Goal: Information Seeking & Learning: Learn about a topic

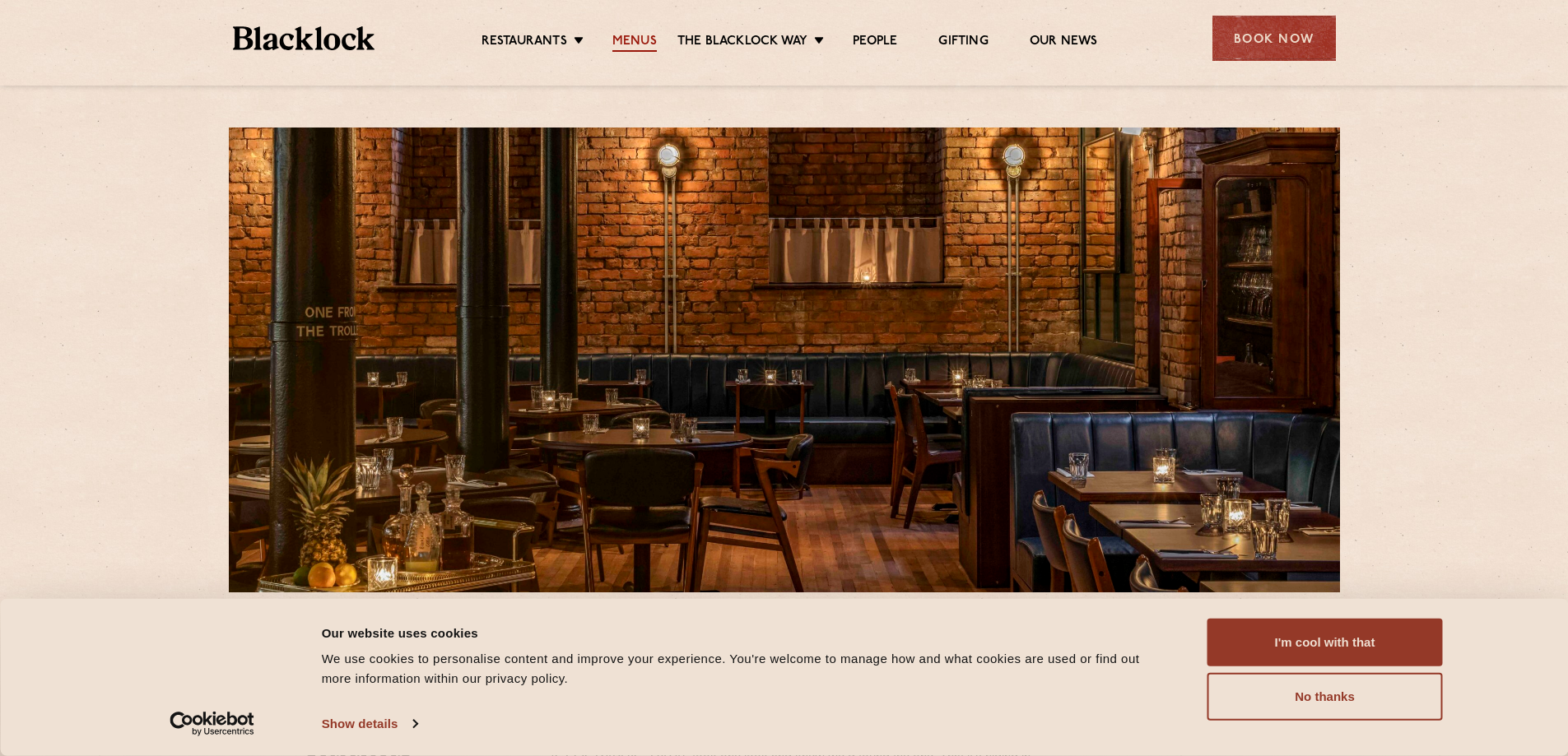
click at [635, 33] on link "Menus" at bounding box center [635, 42] width 44 height 18
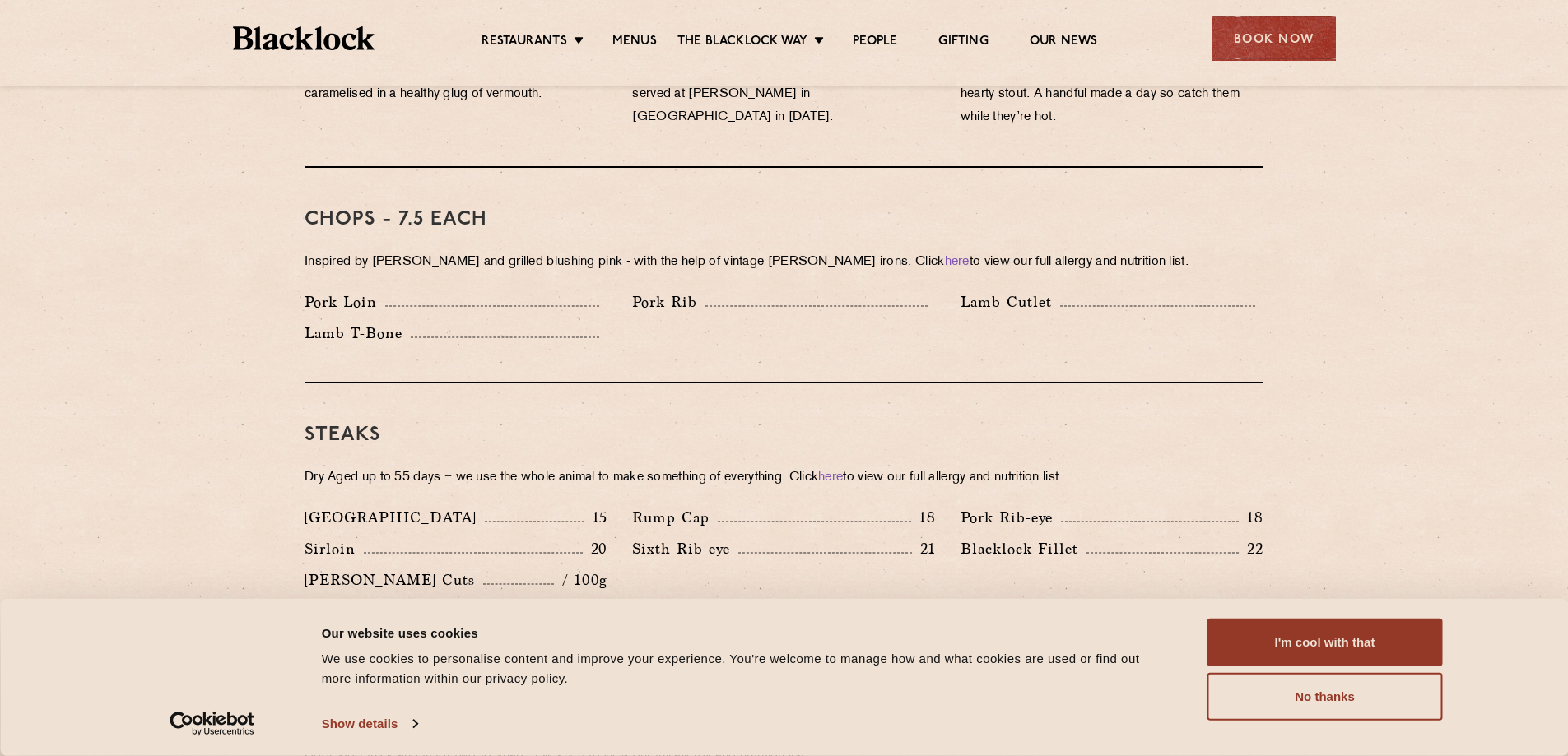
scroll to position [1316, 0]
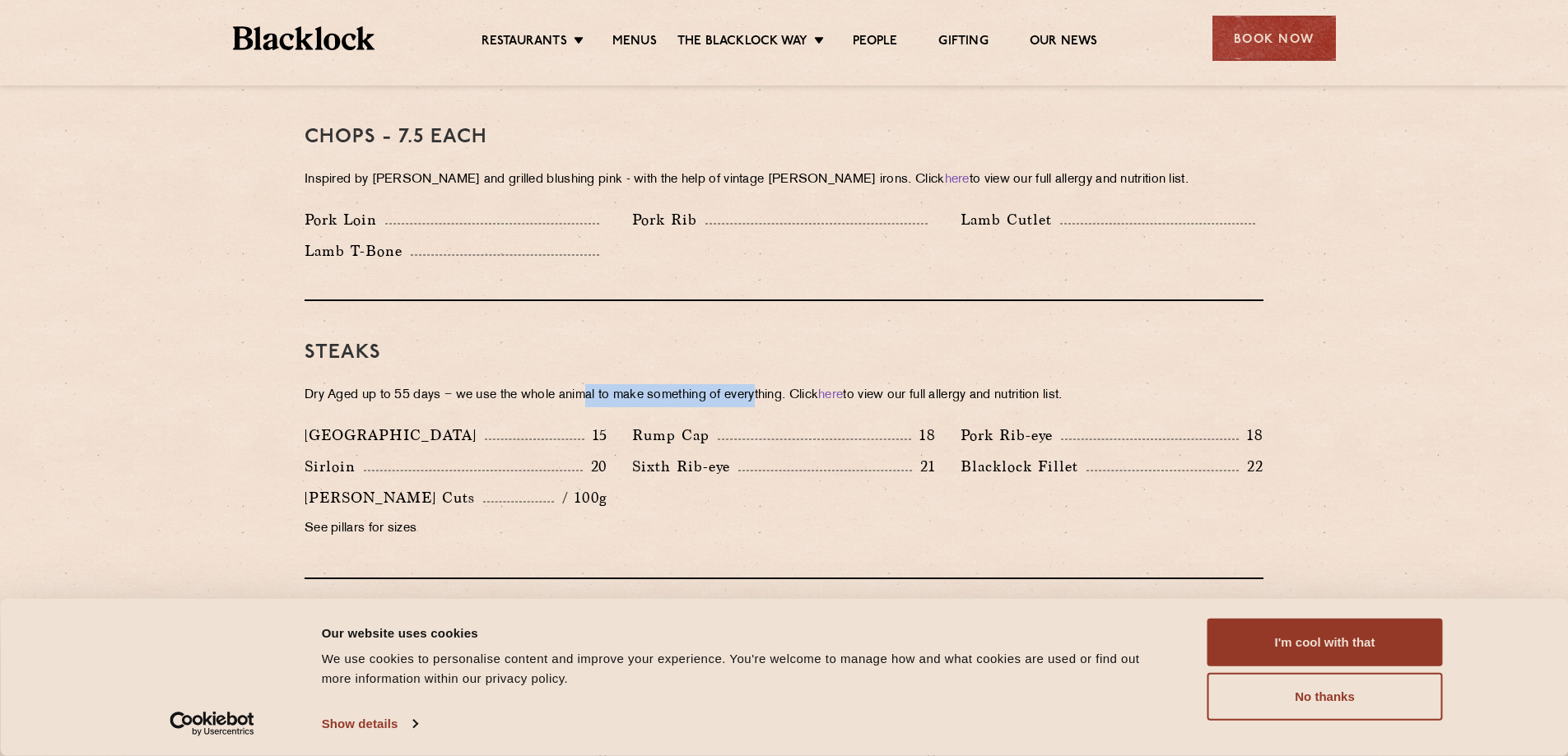
drag, startPoint x: 598, startPoint y: 365, endPoint x: 766, endPoint y: 366, distance: 168.0
click at [766, 384] on p "Dry Aged up to 55 days − we use the whole animal to make something of everythin…" at bounding box center [784, 396] width 959 height 23
click at [780, 384] on p "Dry Aged up to 55 days − we use the whole animal to make something of everythin…" at bounding box center [784, 396] width 959 height 23
drag, startPoint x: 711, startPoint y: 412, endPoint x: 636, endPoint y: 409, distance: 75.1
click at [636, 424] on p "Rump Cap" at bounding box center [675, 435] width 85 height 23
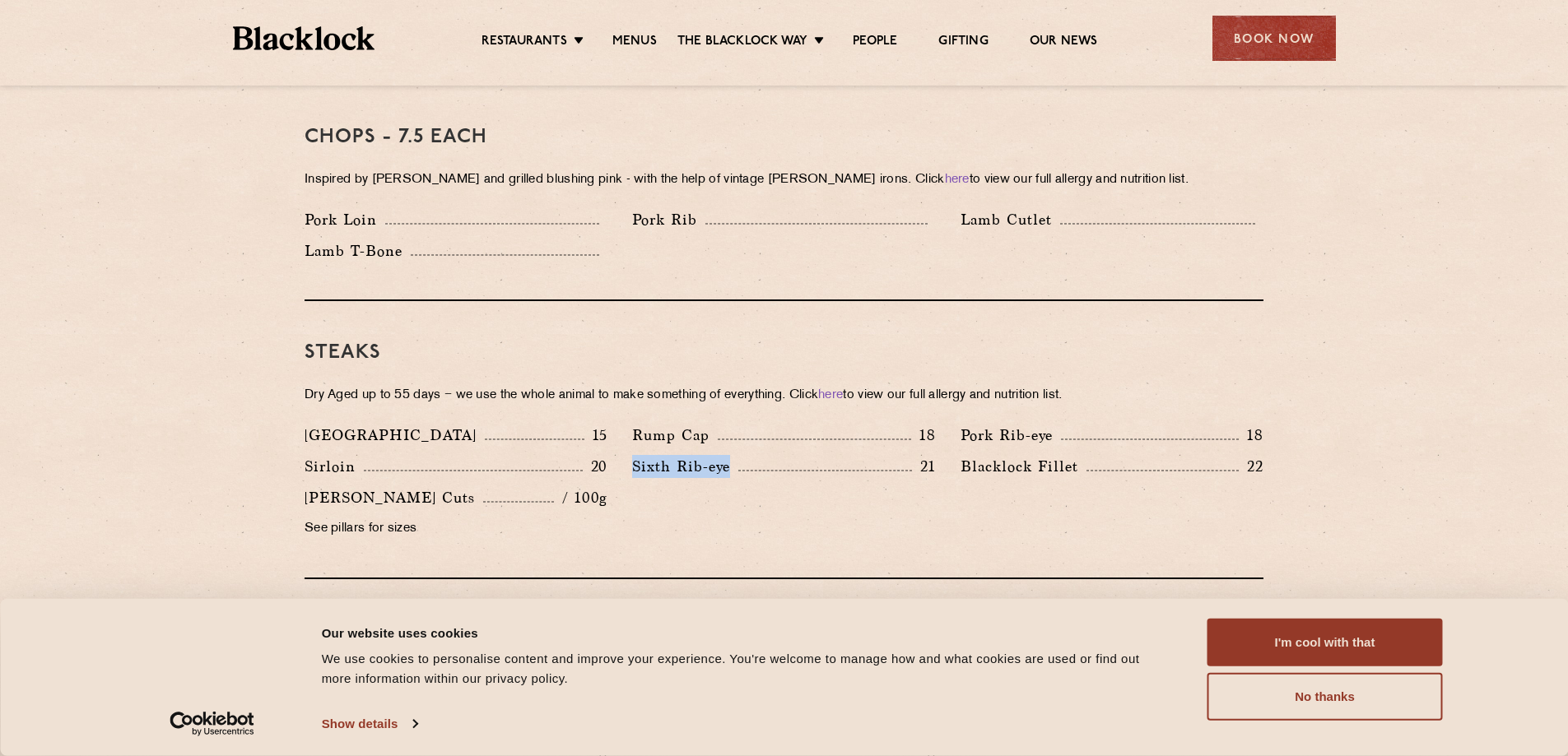
drag, startPoint x: 630, startPoint y: 442, endPoint x: 727, endPoint y: 440, distance: 97.0
click at [727, 455] on div "Sixth Rib-eye 21" at bounding box center [783, 471] width 327 height 32
copy p "Sixth Rib-eye"
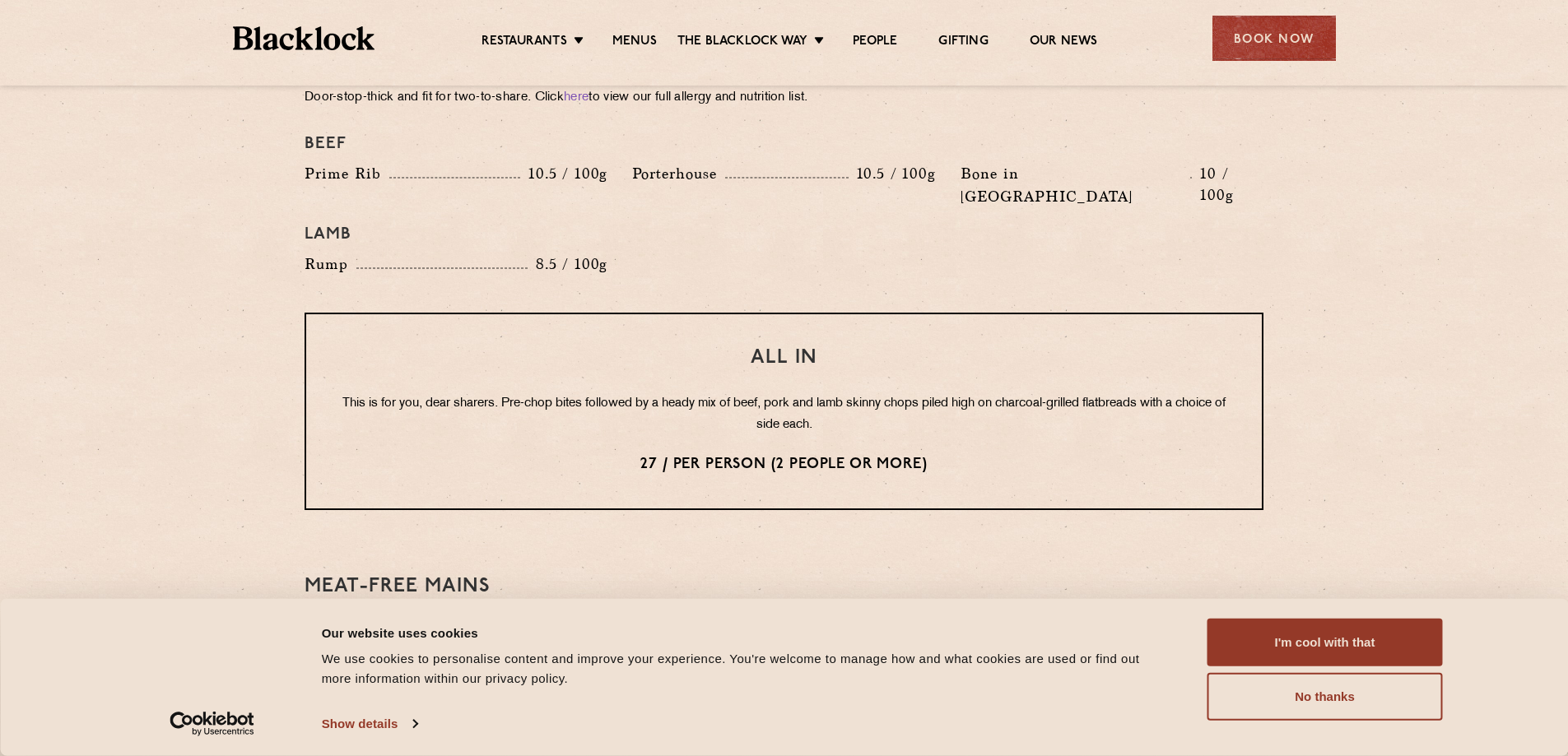
scroll to position [1728, 0]
